Goal: Transaction & Acquisition: Purchase product/service

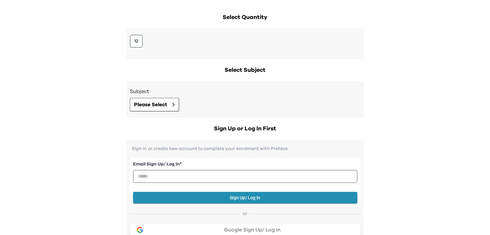
scroll to position [94, 0]
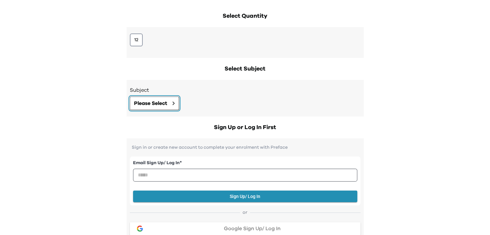
click at [165, 104] on span "Please Select" at bounding box center [150, 103] width 33 height 8
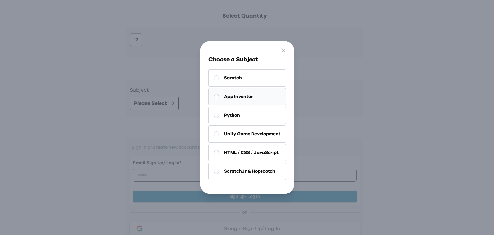
click at [209, 99] on button "App Inventor" at bounding box center [248, 96] width 78 height 17
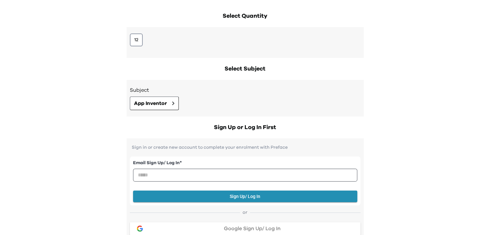
click at [129, 43] on div "12" at bounding box center [244, 42] width 237 height 31
click at [141, 40] on button "12" at bounding box center [136, 39] width 13 height 13
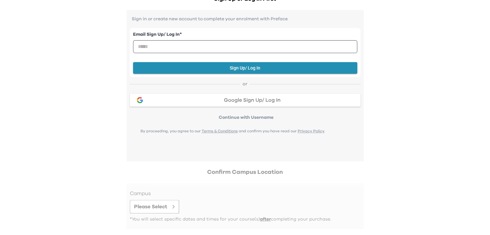
scroll to position [224, 0]
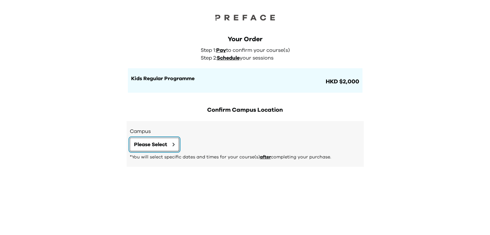
click at [145, 146] on span "Please Select" at bounding box center [150, 145] width 33 height 8
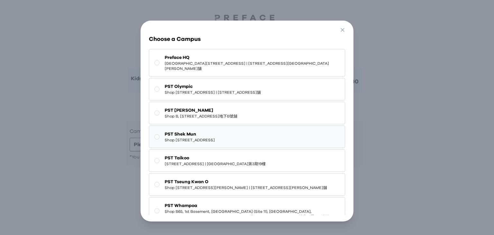
click at [171, 143] on span "Shop [STREET_ADDRESS]" at bounding box center [190, 139] width 50 height 5
